Goal: Information Seeking & Learning: Learn about a topic

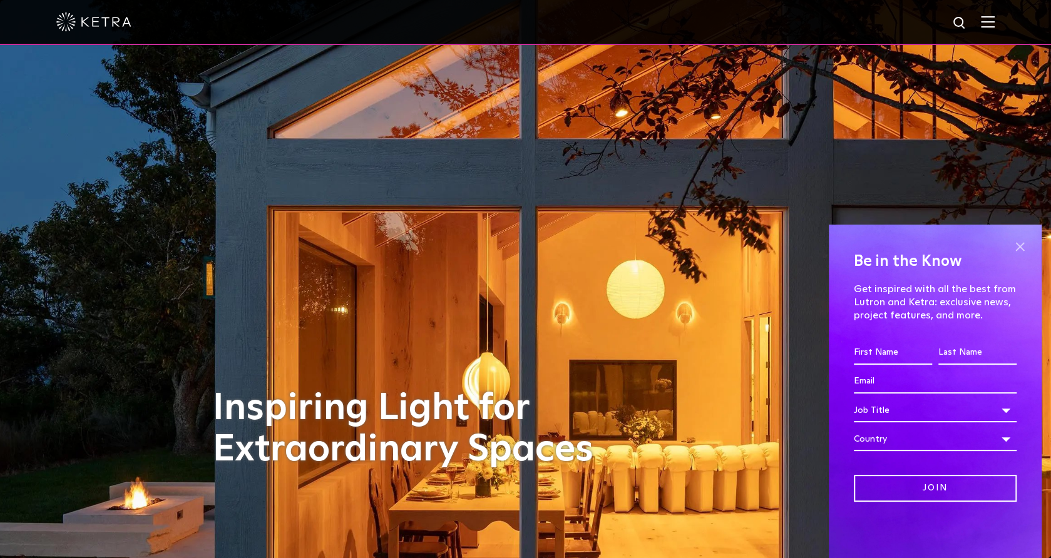
click at [1020, 245] on span at bounding box center [1019, 246] width 19 height 19
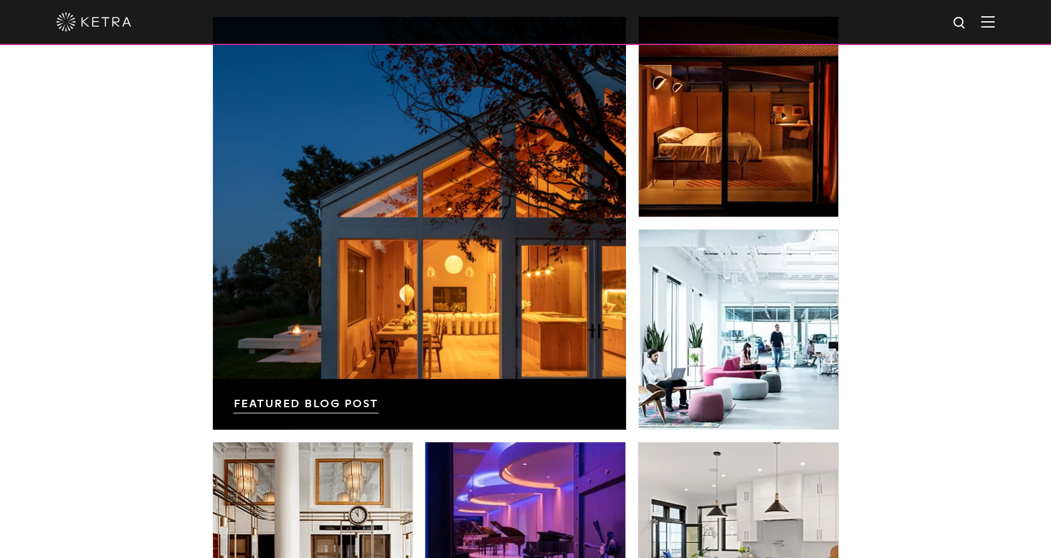
scroll to position [2121, 0]
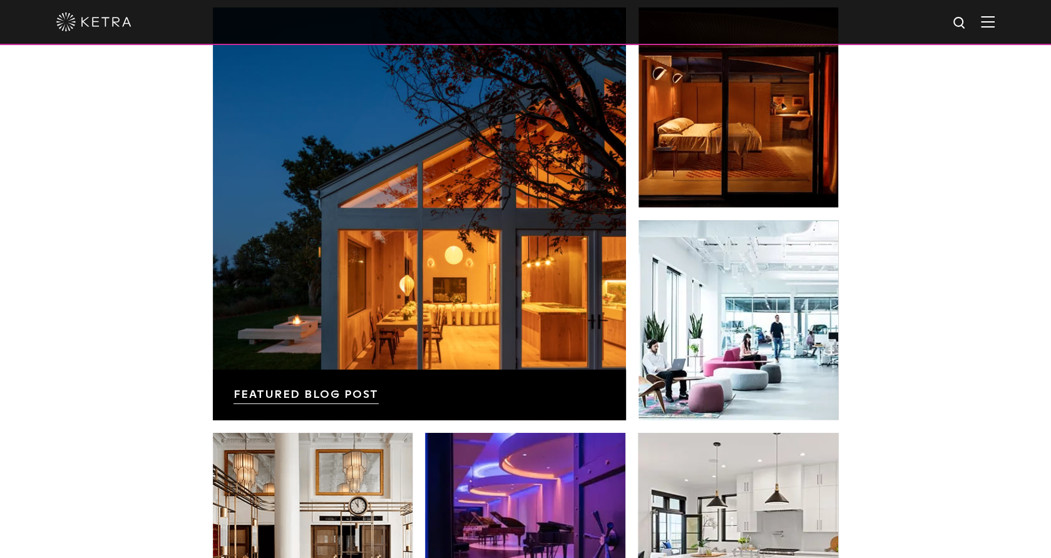
click at [995, 27] on img at bounding box center [988, 22] width 14 height 12
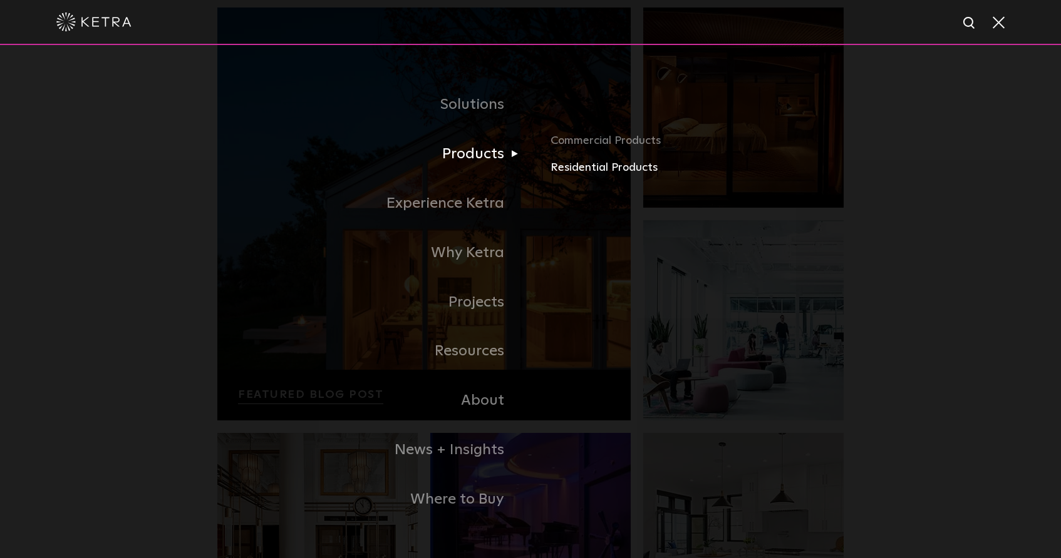
click at [573, 169] on link "Residential Products" at bounding box center [696, 168] width 293 height 18
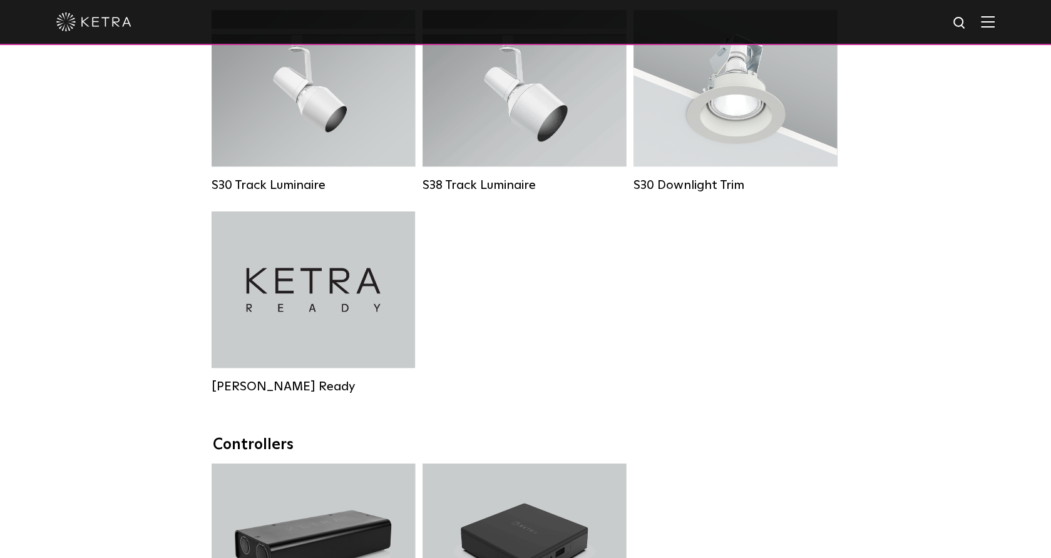
scroll to position [1024, 0]
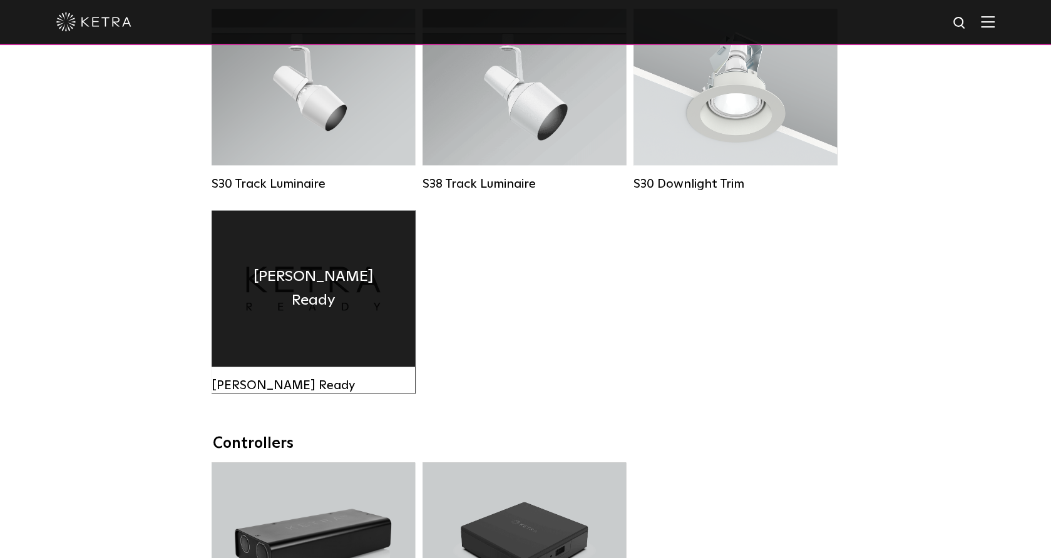
click at [280, 323] on div "Ketra Ready" at bounding box center [313, 288] width 203 height 157
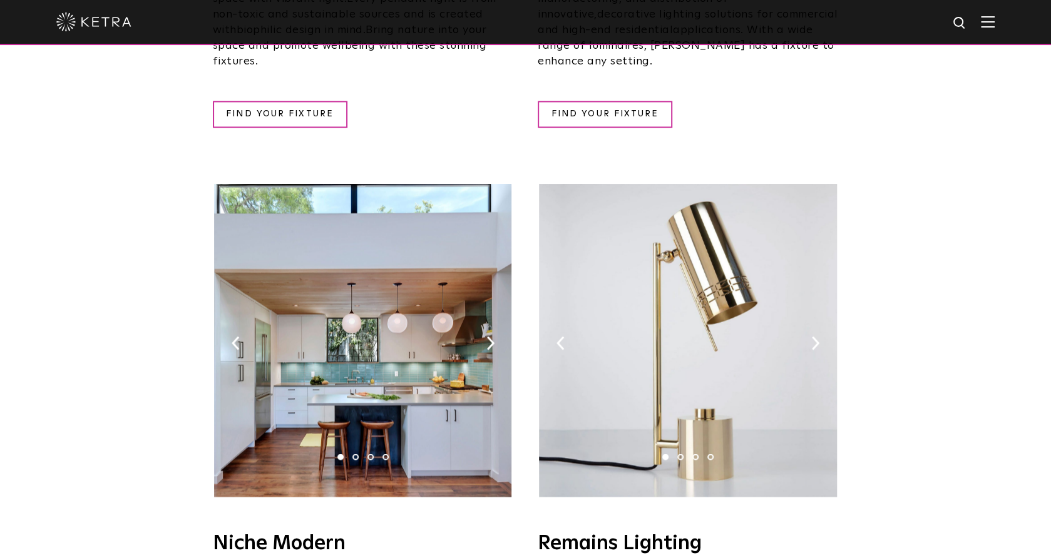
scroll to position [1435, 0]
